Goal: Task Accomplishment & Management: Use online tool/utility

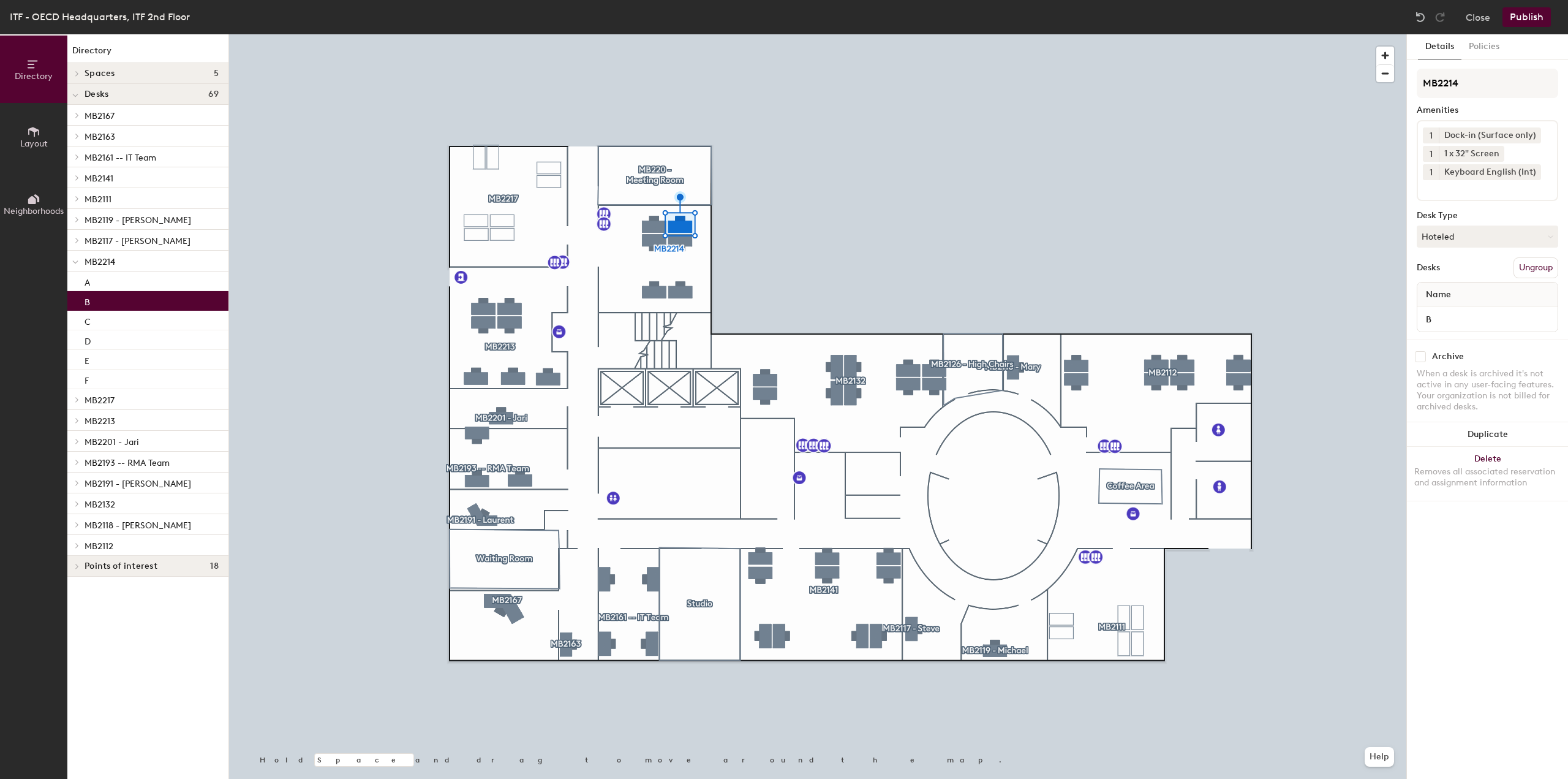
click at [1535, 134] on icon at bounding box center [1534, 135] width 9 height 9
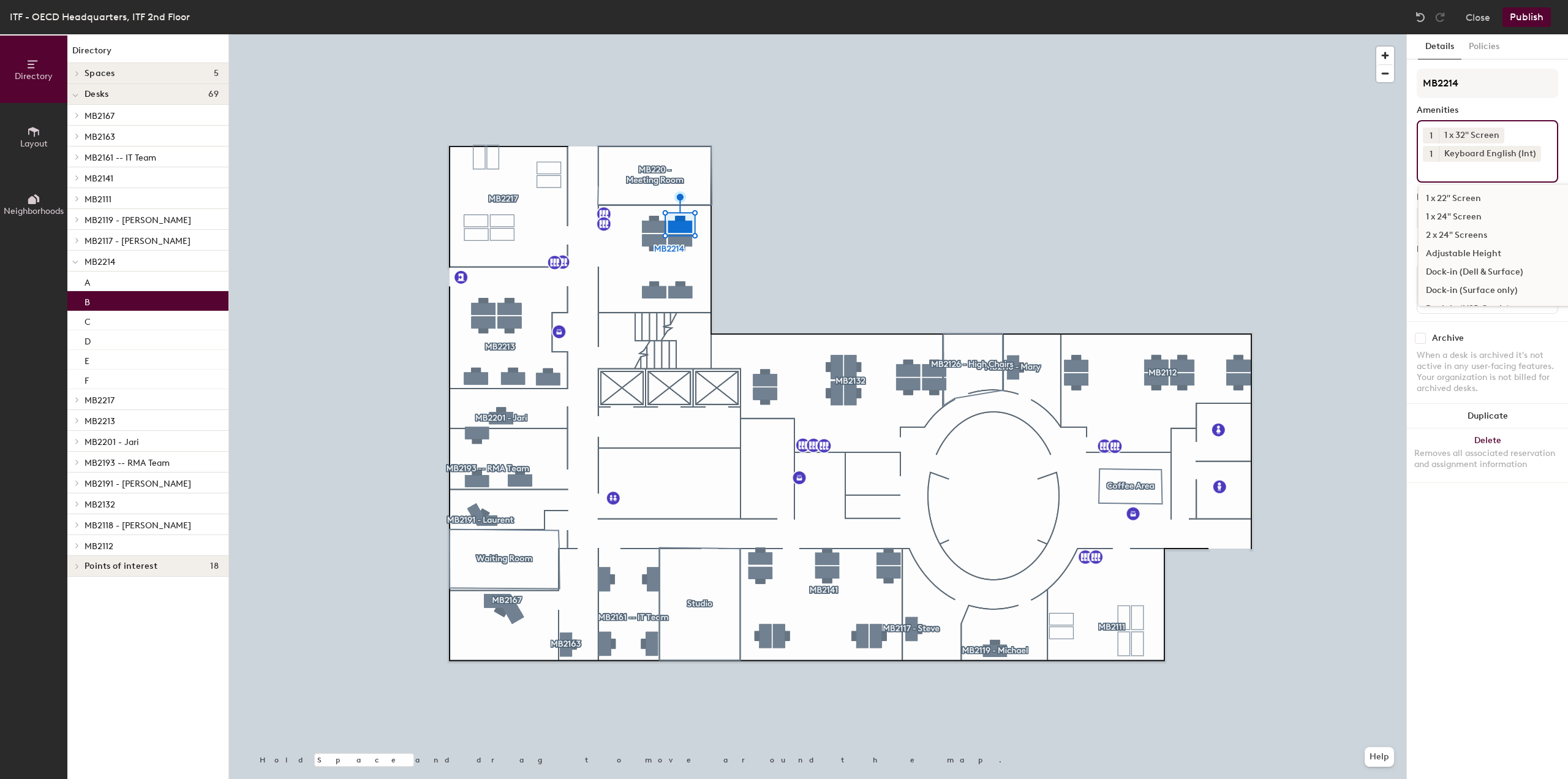
click at [1466, 169] on input at bounding box center [1478, 169] width 110 height 15
click at [1512, 267] on div "Dock-in (Dell & Surface)" at bounding box center [1512, 272] width 188 height 18
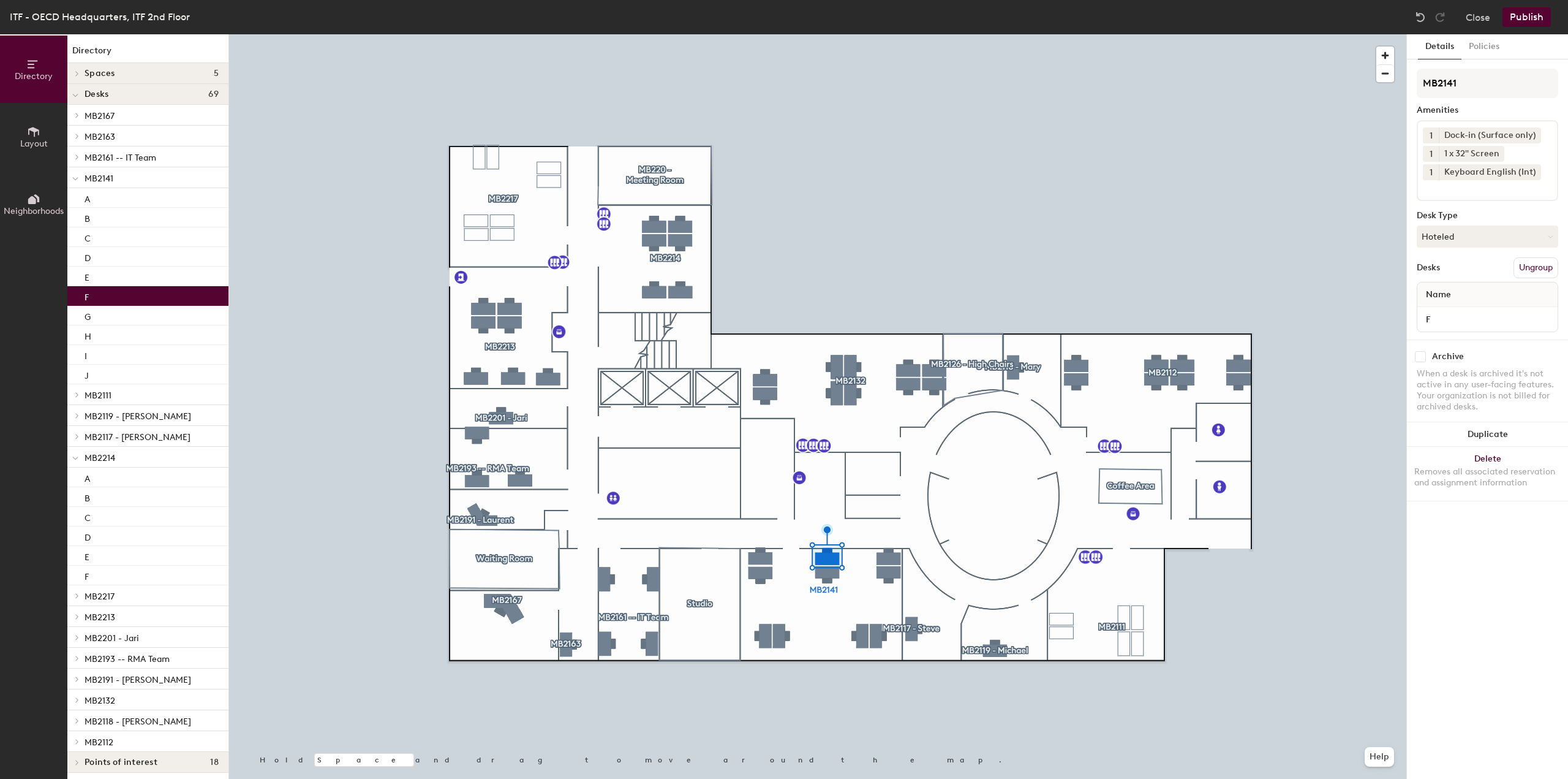
click at [1533, 131] on icon at bounding box center [1534, 135] width 9 height 9
click at [1461, 169] on input at bounding box center [1478, 169] width 110 height 15
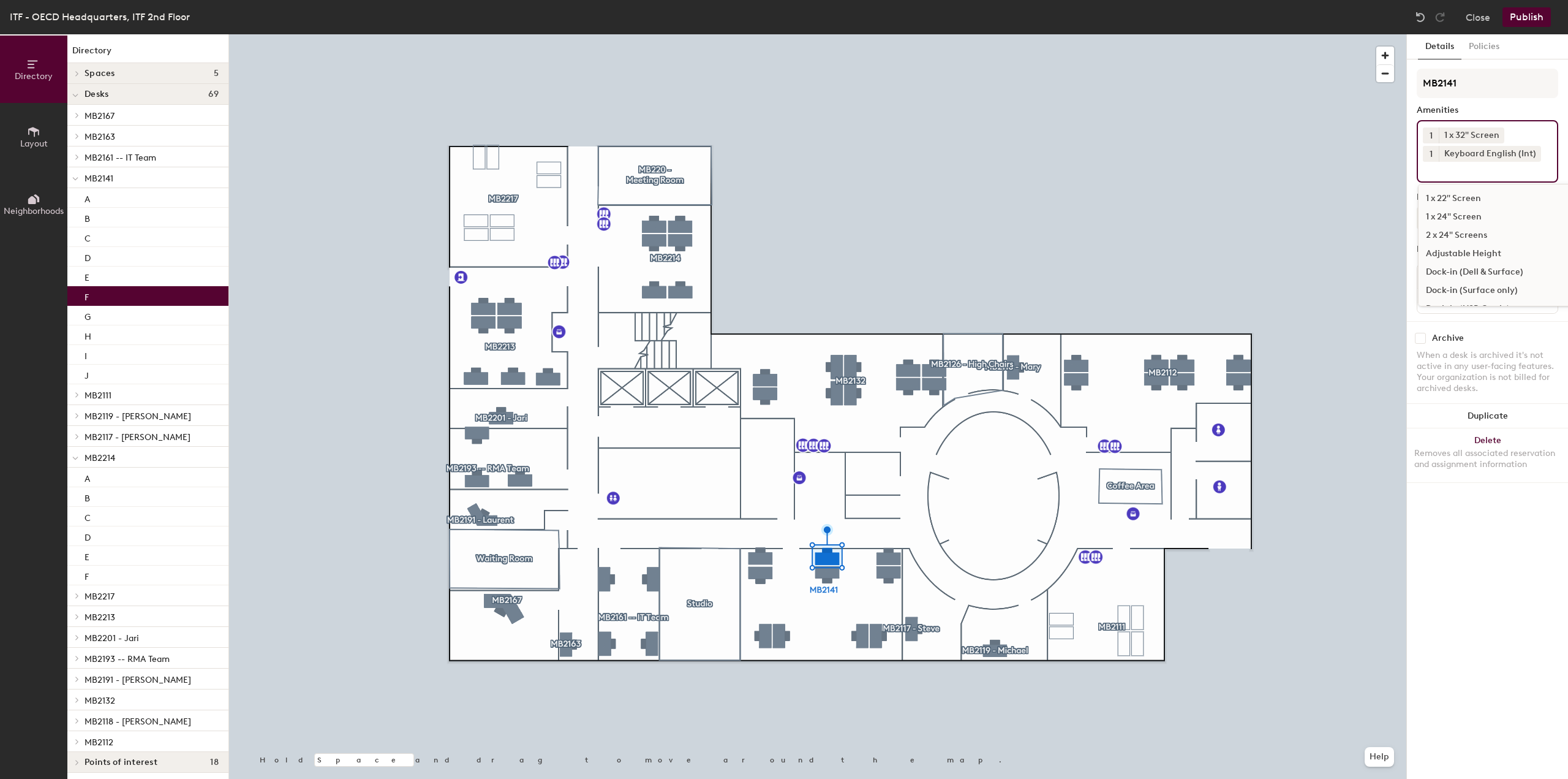
click at [1497, 271] on div "Dock-in (Dell & Surface)" at bounding box center [1512, 272] width 188 height 18
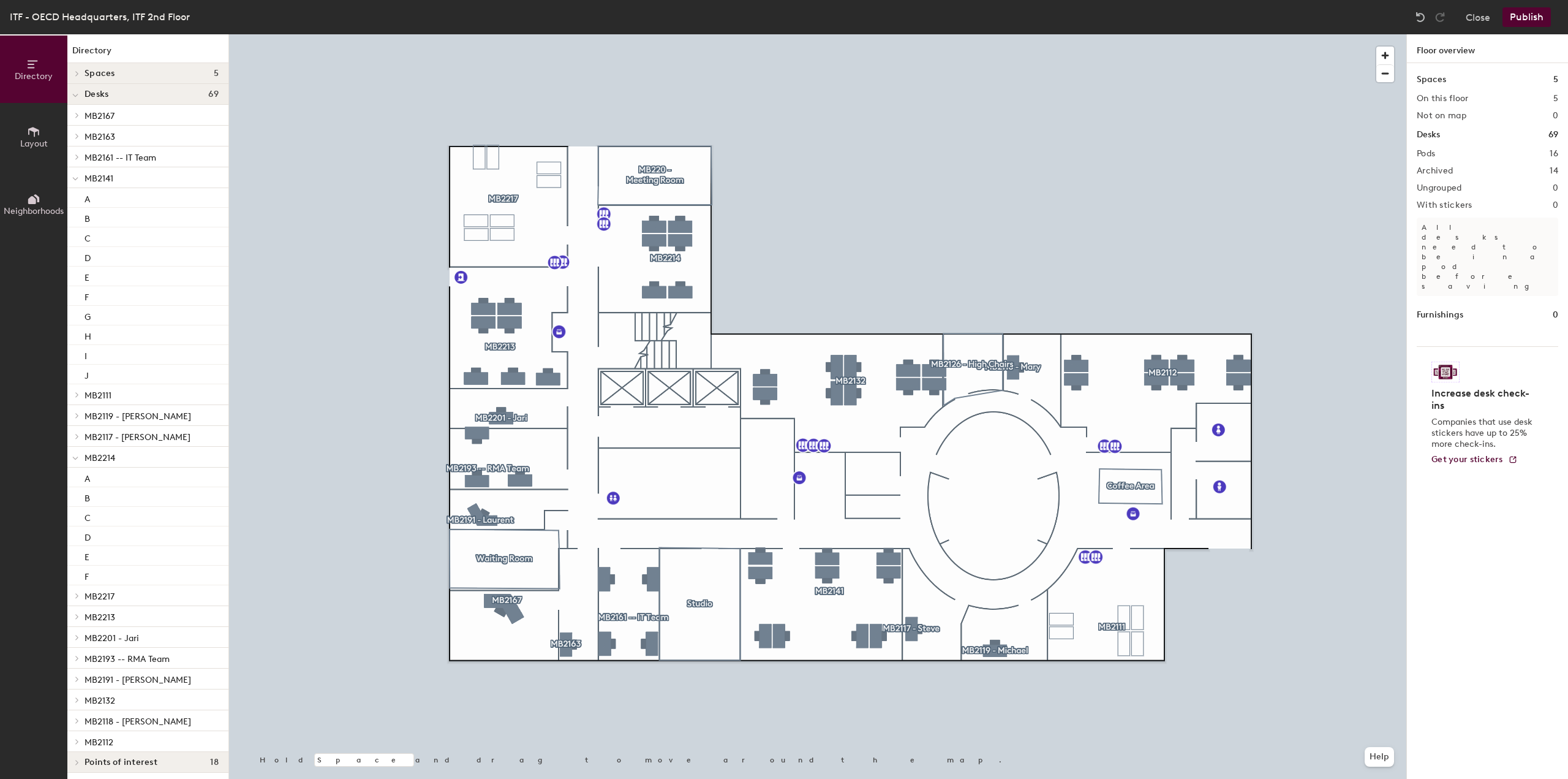
click at [1535, 18] on button "Publish" at bounding box center [1527, 17] width 48 height 20
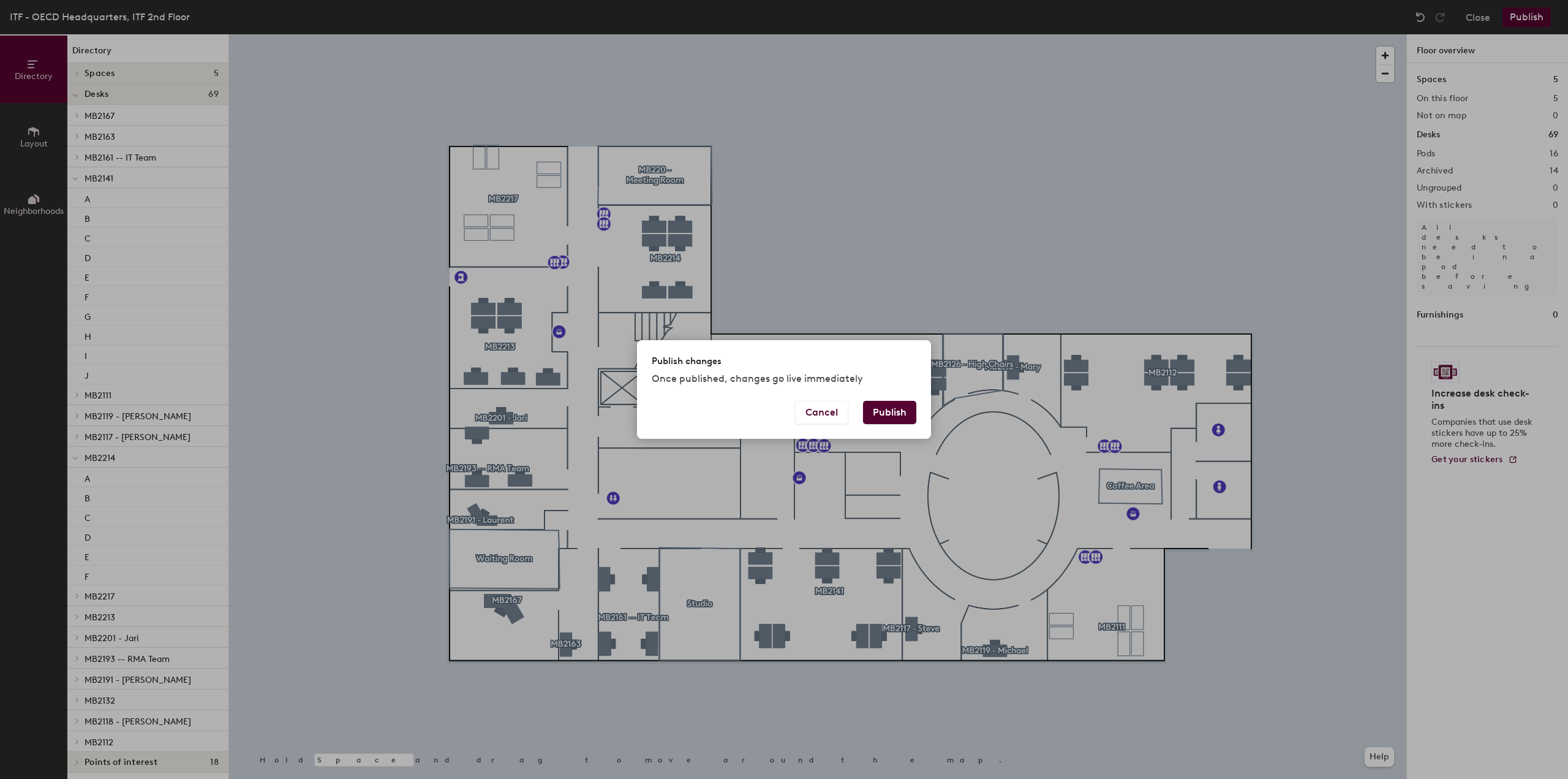
click at [899, 413] on button "Publish" at bounding box center [889, 413] width 53 height 23
